Goal: Information Seeking & Learning: Learn about a topic

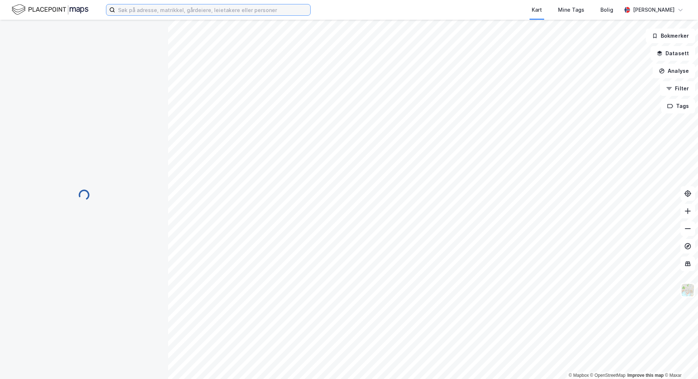
click at [205, 7] on input at bounding box center [212, 9] width 195 height 11
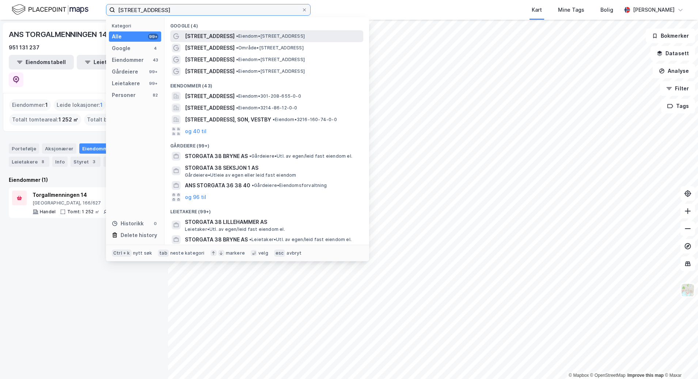
type input "[STREET_ADDRESS]"
click at [222, 40] on div "[STREET_ADDRESS] • Eiendom • [STREET_ADDRESS]" at bounding box center [273, 36] width 177 height 9
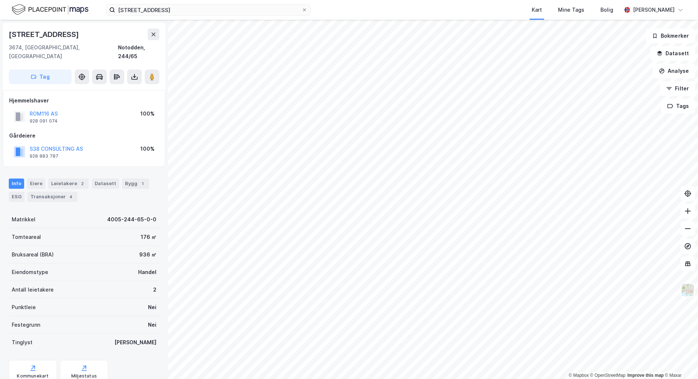
click at [171, 16] on div "Storgata 38 Kart Mine Tags Bolig [PERSON_NAME]" at bounding box center [349, 10] width 698 height 20
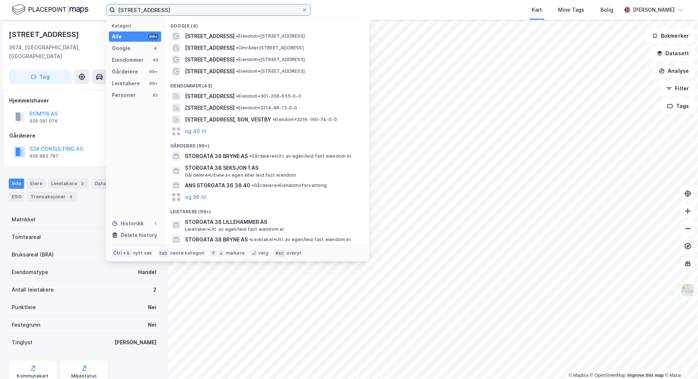
click at [171, 11] on input "[STREET_ADDRESS]" at bounding box center [208, 9] width 186 height 11
click at [120, 49] on div "Google" at bounding box center [121, 48] width 19 height 9
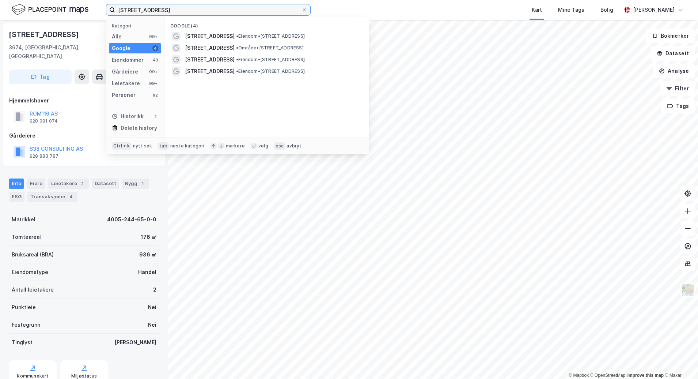
click at [164, 11] on input "[STREET_ADDRESS]" at bounding box center [208, 9] width 186 height 11
click at [144, 36] on div "Alle 99+" at bounding box center [135, 36] width 52 height 10
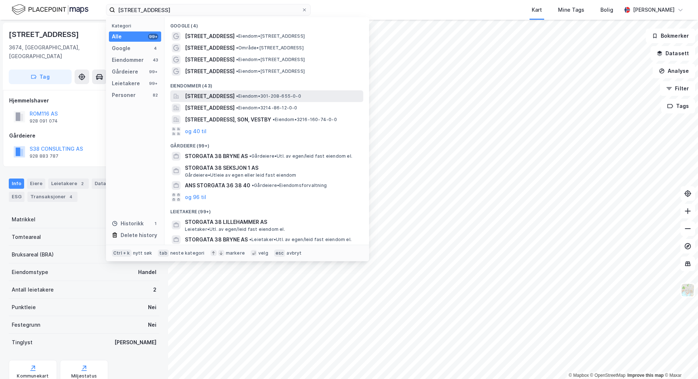
click at [272, 95] on span "• Eiendom • 301-208-655-0-0" at bounding box center [268, 96] width 65 height 6
